Goal: Check status: Check status

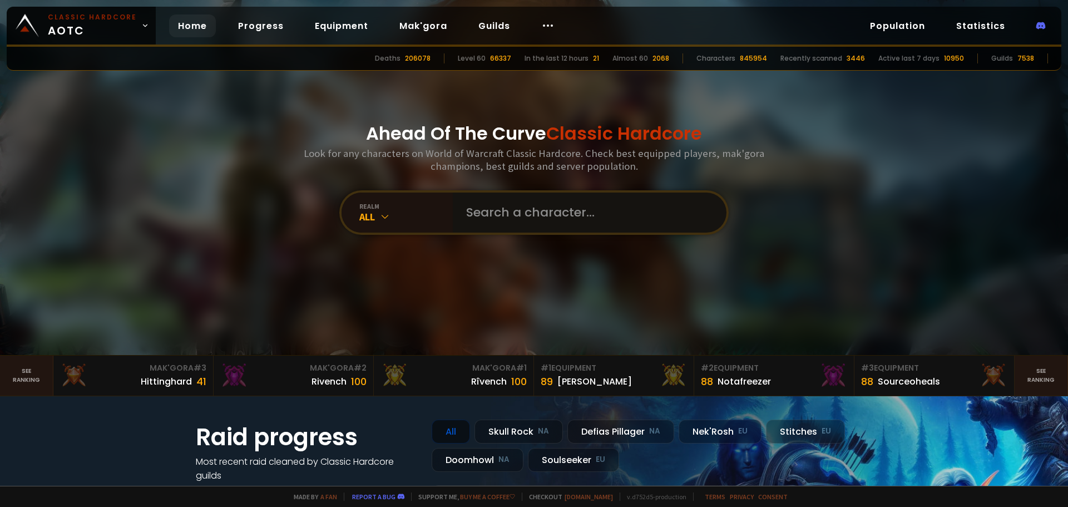
click at [551, 213] on input "text" at bounding box center [586, 212] width 254 height 40
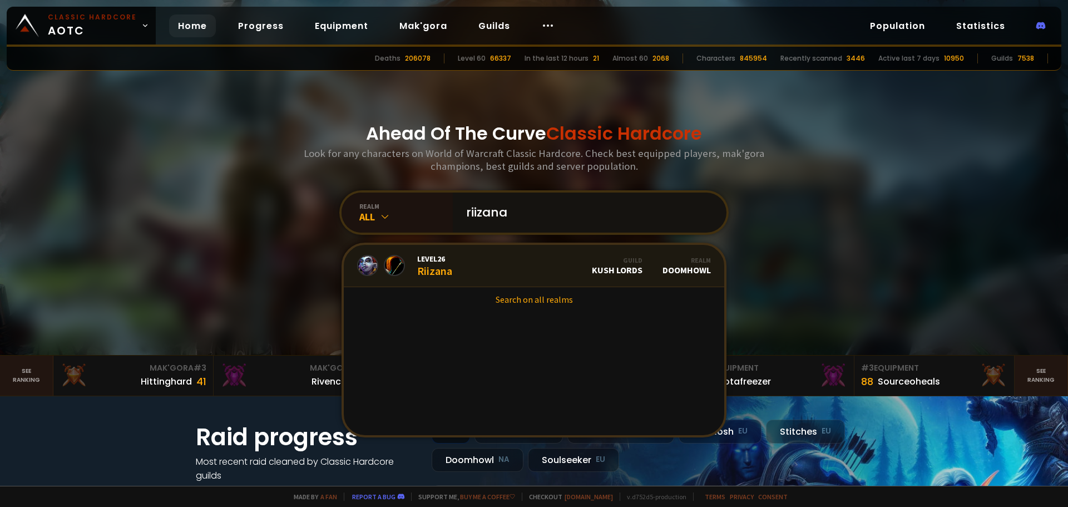
type input "riizana"
click at [489, 271] on link "Level 26 Riizana Guild Kush Lords Realm Doomhowl" at bounding box center [534, 266] width 380 height 42
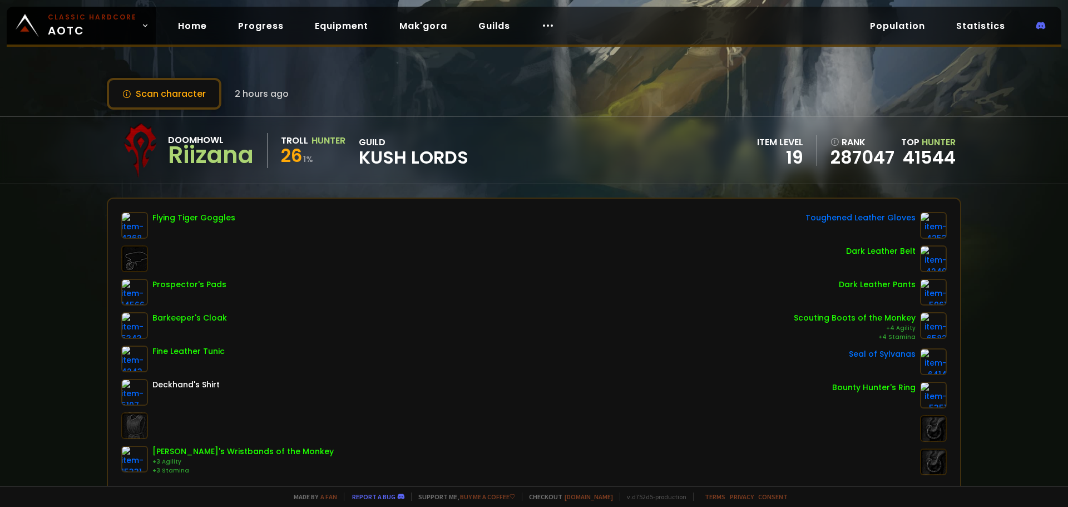
click at [195, 146] on div "Doomhowl" at bounding box center [211, 140] width 86 height 14
click at [190, 109] on button "Scan character" at bounding box center [164, 94] width 115 height 32
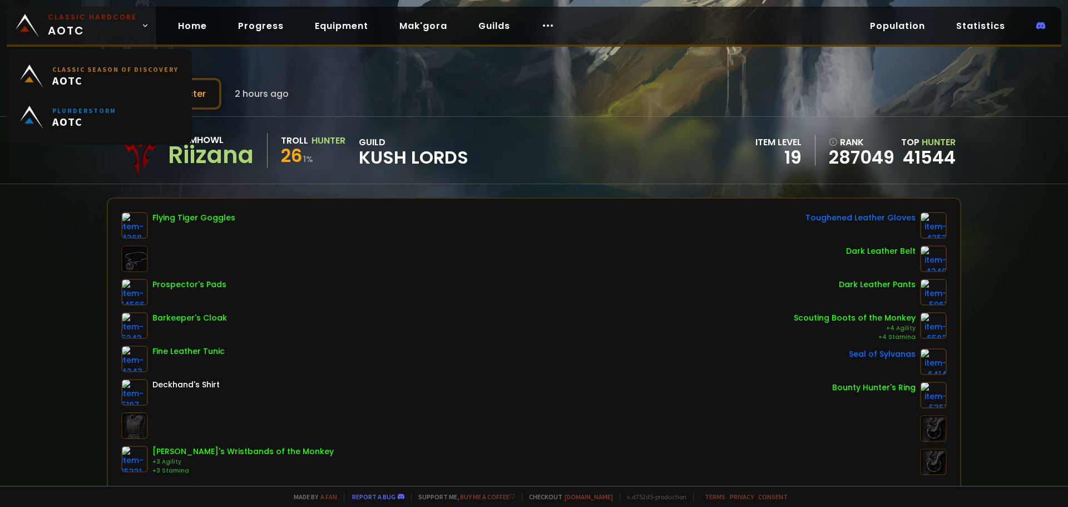
click at [95, 22] on span "Classic Hardcore AOTC" at bounding box center [92, 25] width 89 height 27
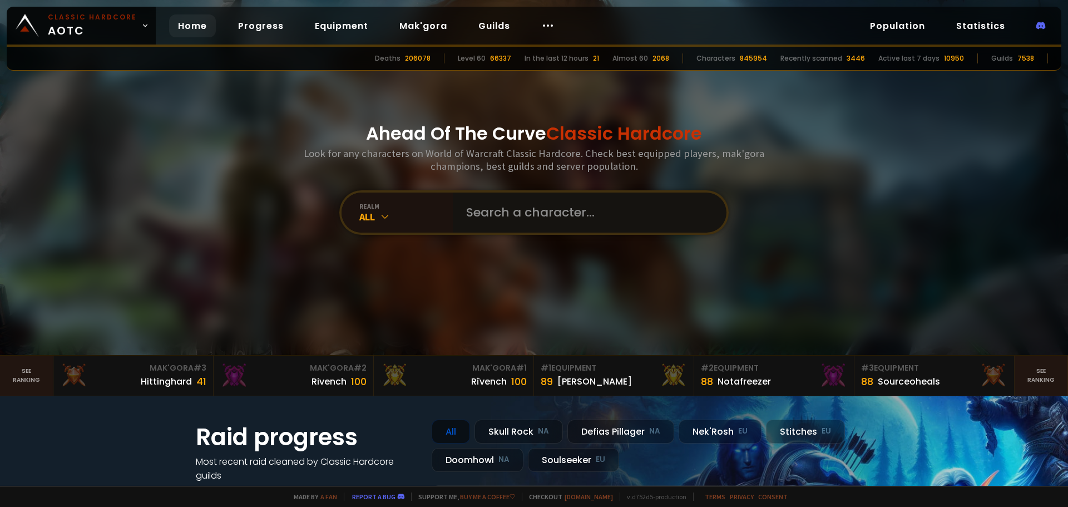
click at [508, 220] on input "text" at bounding box center [586, 212] width 254 height 40
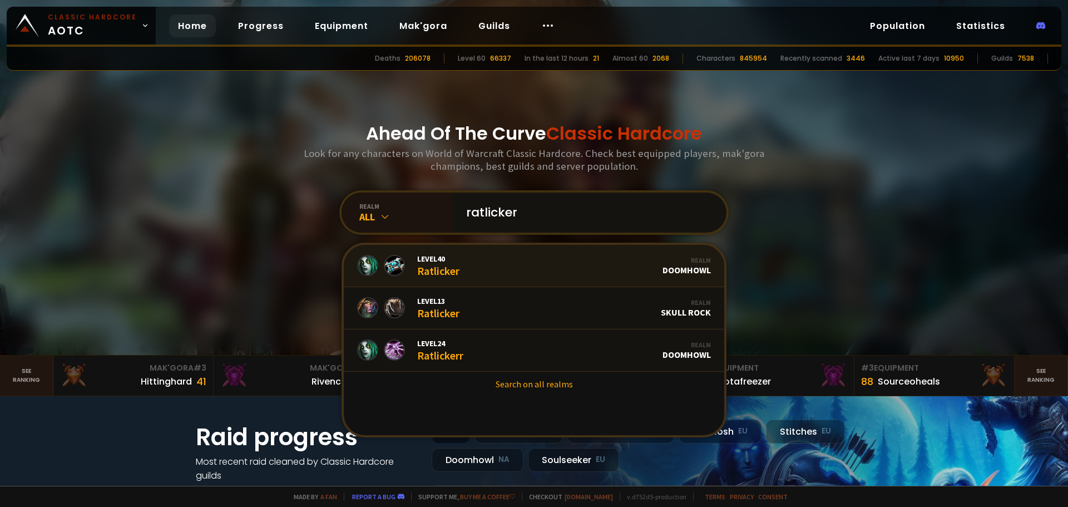
type input "ratlicker"
click at [485, 272] on link "Level 40 Ratlicker Realm Doomhowl" at bounding box center [534, 266] width 380 height 42
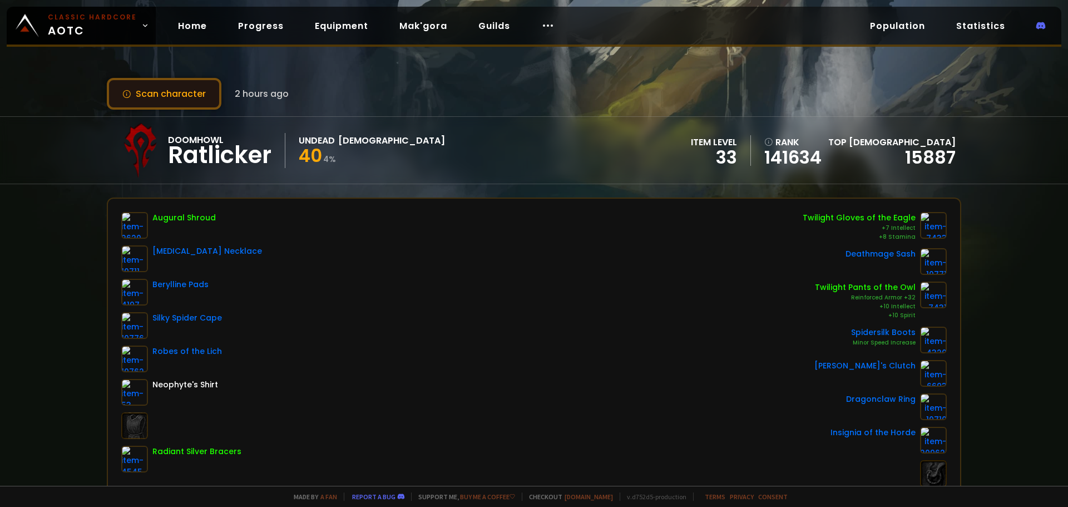
click at [196, 94] on button "Scan character" at bounding box center [164, 94] width 115 height 32
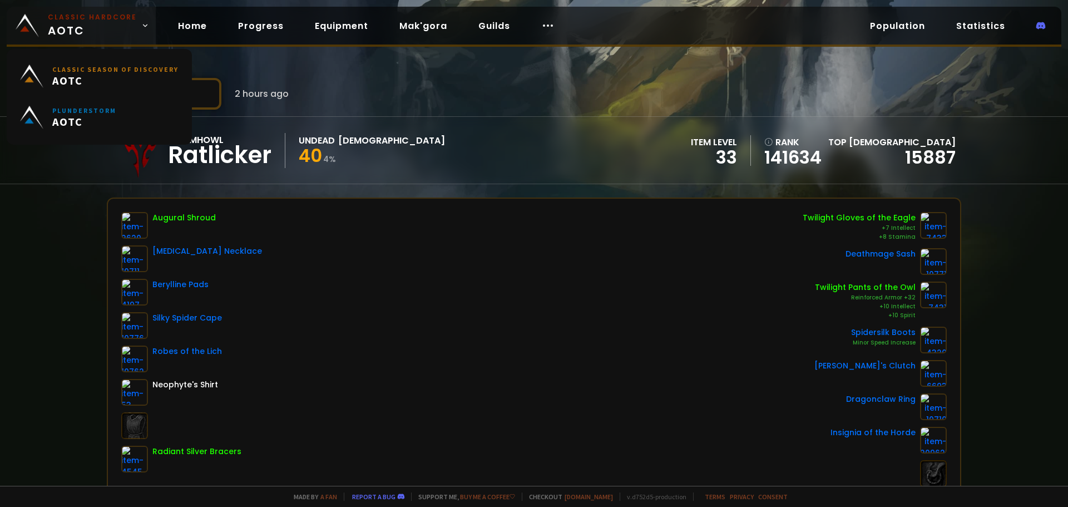
click at [76, 21] on small "Classic Hardcore" at bounding box center [92, 17] width 89 height 10
